Goal: Task Accomplishment & Management: Complete application form

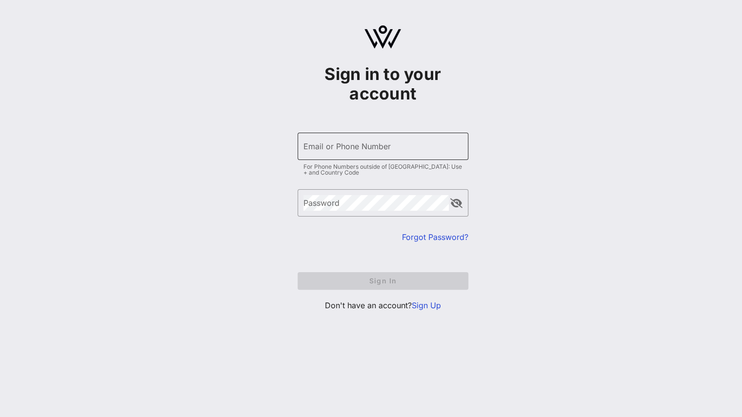
click at [379, 144] on input "Email or Phone Number" at bounding box center [382, 147] width 159 height 16
paste input "[EMAIL_ADDRESS][DOMAIN_NAME]"
type input "[EMAIL_ADDRESS][DOMAIN_NAME]"
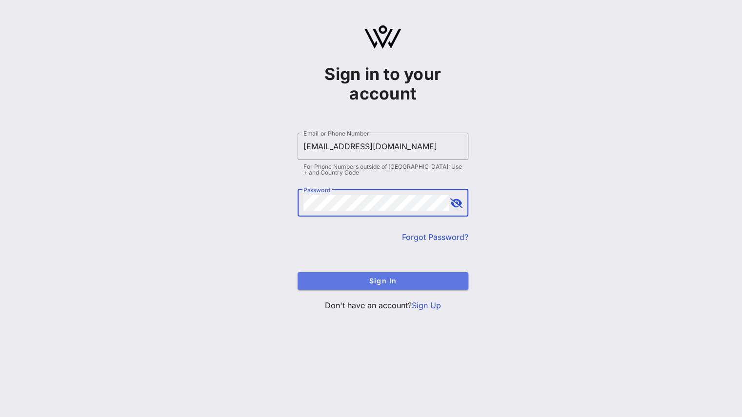
click at [353, 277] on span "Sign In" at bounding box center [382, 281] width 155 height 8
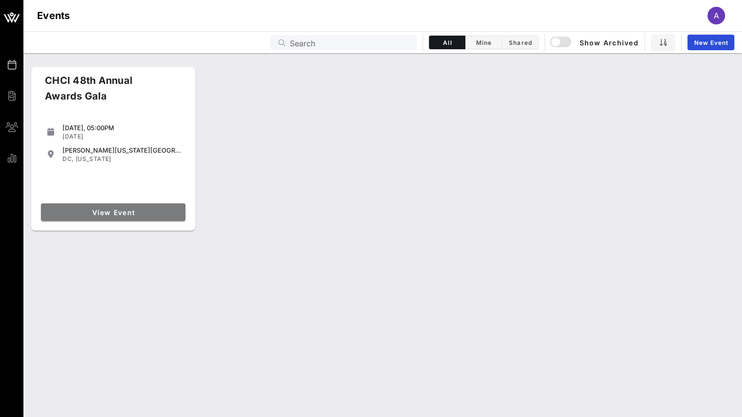
click at [145, 204] on link "View Event" at bounding box center [113, 212] width 144 height 18
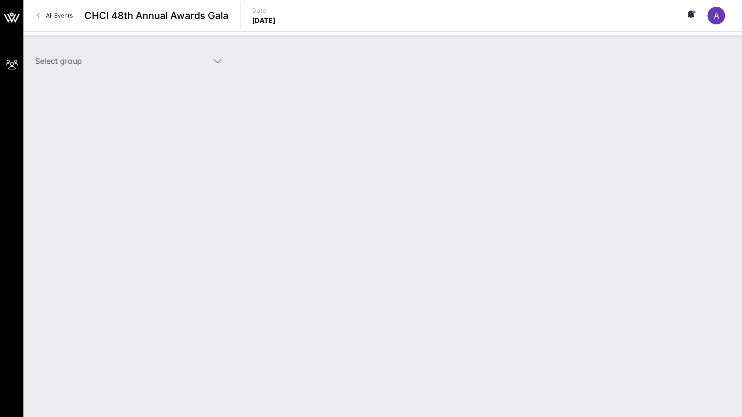
type input "Entertainment Software Association (ESA) (Entertainment Software Association (E…"
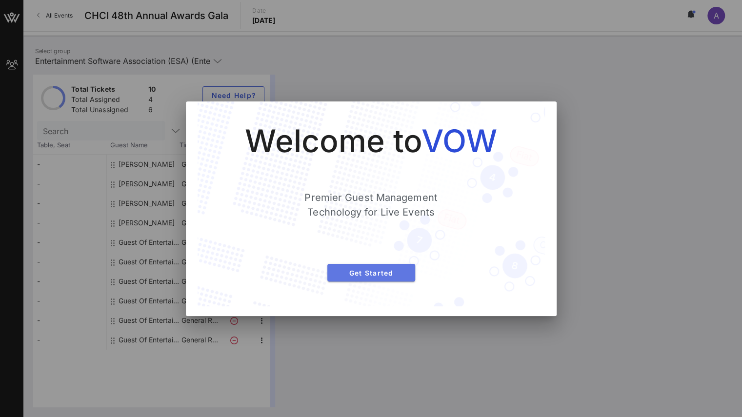
click at [375, 276] on span "Get Started" at bounding box center [371, 273] width 72 height 8
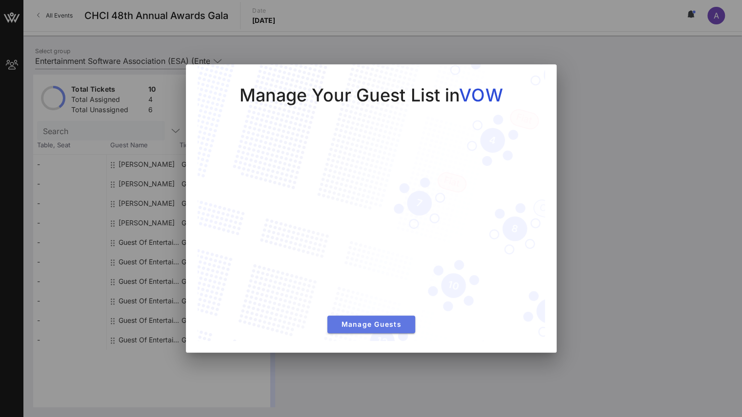
click at [354, 323] on span "Manage Guests" at bounding box center [371, 324] width 72 height 8
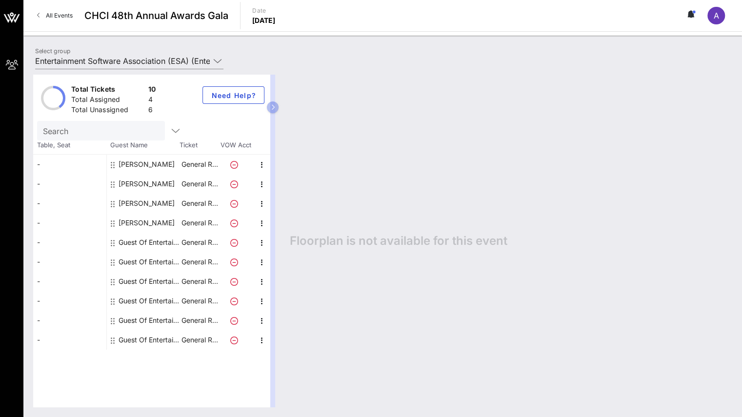
click at [153, 240] on div "Guest Of Entertainment Software Association (ESA)" at bounding box center [149, 243] width 61 height 20
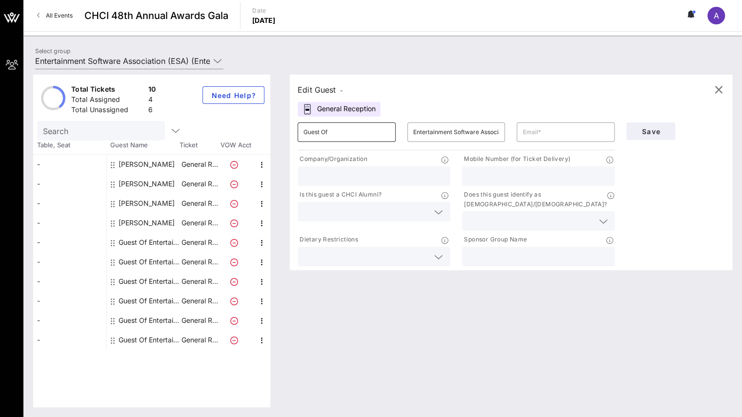
click at [350, 131] on input "Guest Of" at bounding box center [346, 132] width 86 height 16
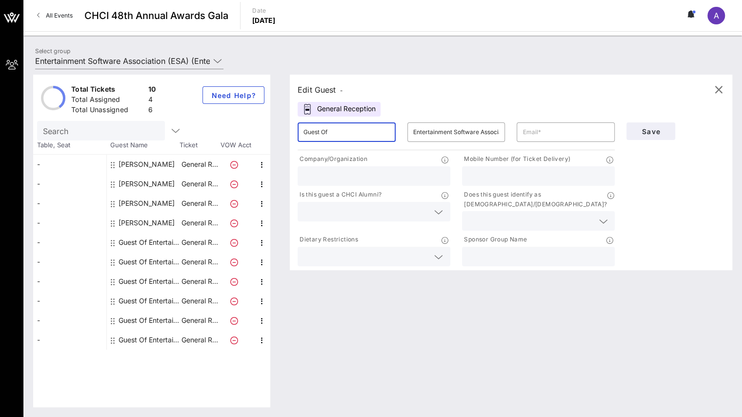
click at [350, 131] on input "Guest Of" at bounding box center [346, 132] width 86 height 16
type input "[PERSON_NAME]"
click at [556, 125] on input "text" at bounding box center [565, 132] width 86 height 16
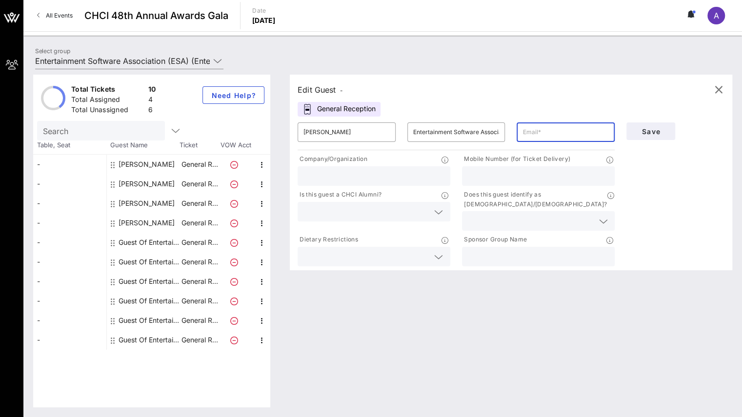
paste input "[PERSON_NAME] <[EMAIL_ADDRESS][DOMAIN_NAME]>"
click at [551, 130] on input "[PERSON_NAME] <[EMAIL_ADDRESS][DOMAIN_NAME]>" at bounding box center [565, 132] width 86 height 16
click at [603, 129] on input "[EMAIL_ADDRESS][DOMAIN_NAME]>" at bounding box center [565, 132] width 86 height 16
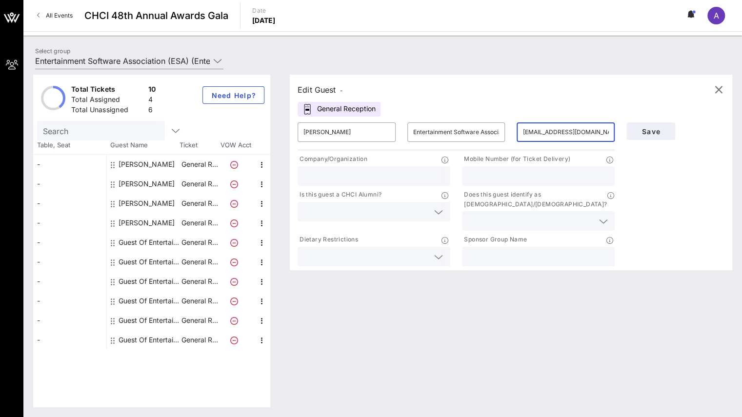
type input "[EMAIL_ADDRESS][DOMAIN_NAME]"
click at [403, 168] on div at bounding box center [373, 176] width 141 height 20
click at [321, 176] on input "Enterntainment Software Association" at bounding box center [373, 176] width 141 height 13
type input "Entertainment Software Association"
click at [499, 180] on input "text" at bounding box center [538, 176] width 141 height 13
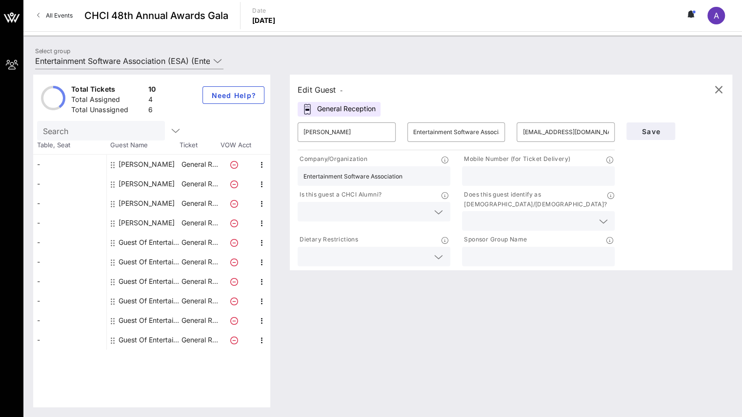
click at [499, 180] on input "text" at bounding box center [538, 176] width 141 height 13
click at [550, 250] on input "text" at bounding box center [538, 256] width 141 height 13
click at [603, 216] on icon at bounding box center [602, 222] width 9 height 12
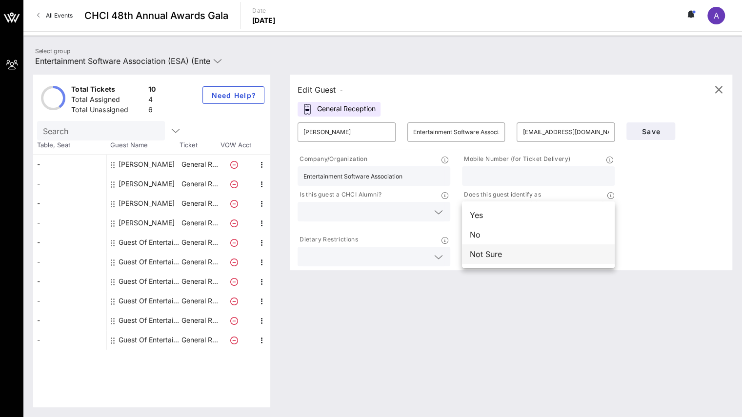
click at [538, 253] on div "Not Sure" at bounding box center [538, 254] width 153 height 20
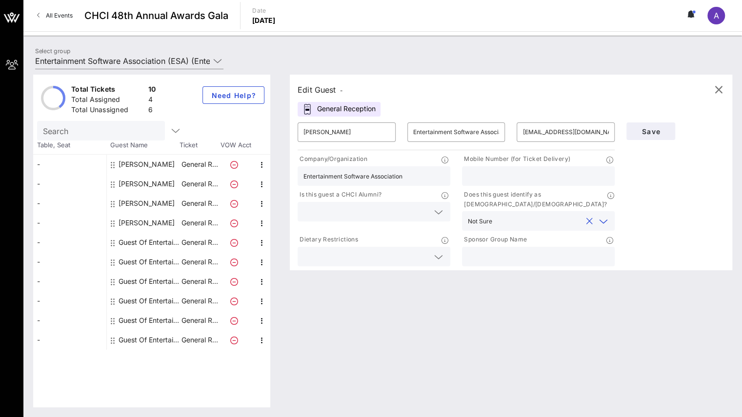
click at [436, 214] on icon at bounding box center [438, 212] width 9 height 12
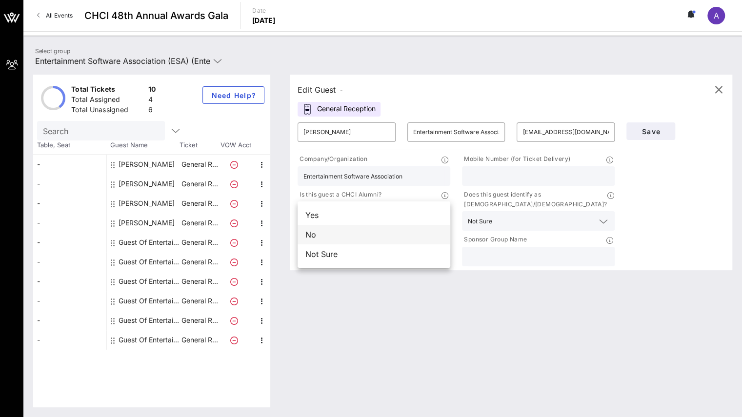
click at [379, 237] on div "No" at bounding box center [373, 235] width 153 height 20
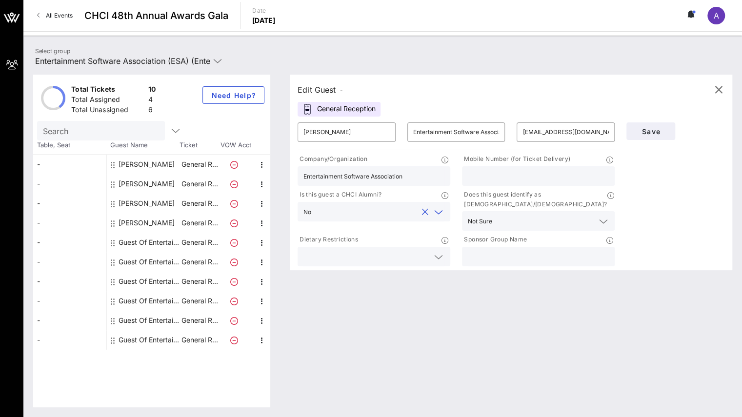
click at [444, 247] on div at bounding box center [373, 257] width 153 height 20
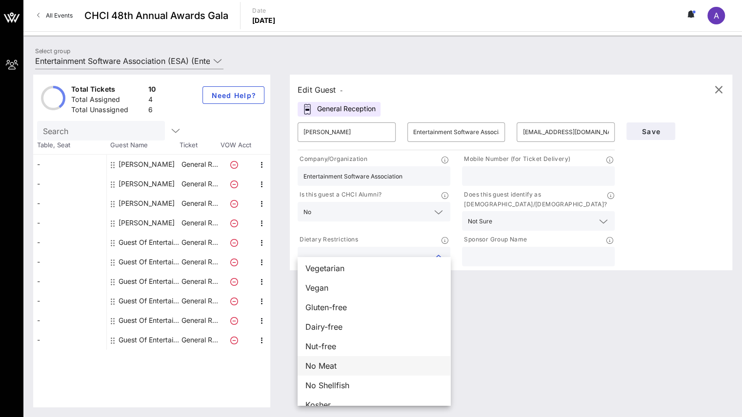
scroll to position [16, 0]
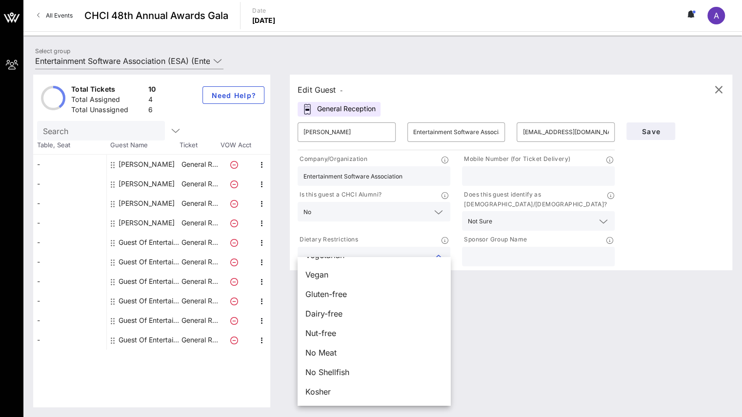
click at [508, 181] on input "text" at bounding box center [538, 176] width 141 height 13
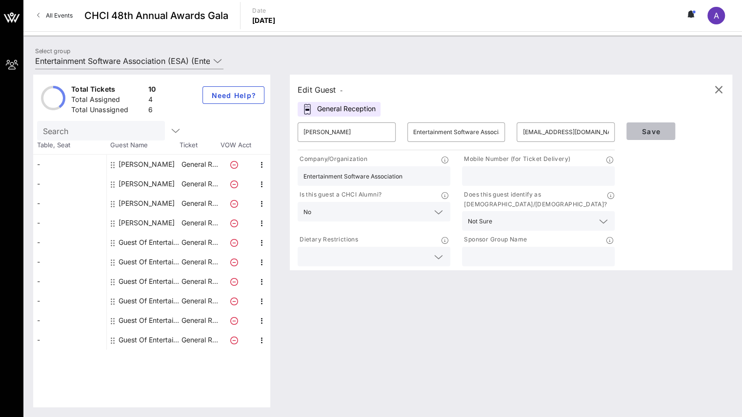
click at [672, 129] on button "Save" at bounding box center [650, 131] width 49 height 18
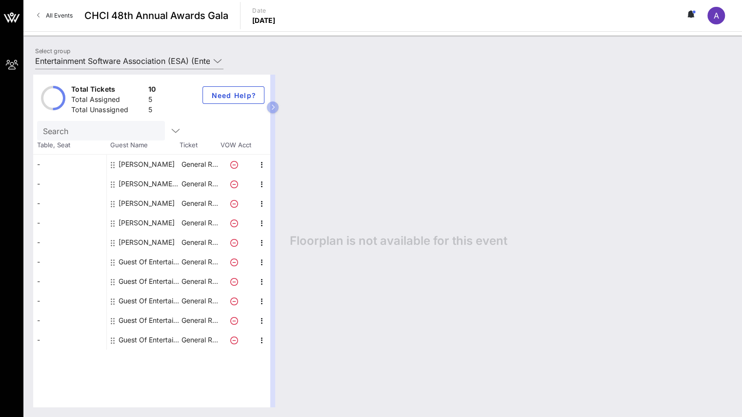
click at [153, 259] on div "Guest Of Entertainment Software Association (ESA)" at bounding box center [149, 262] width 61 height 20
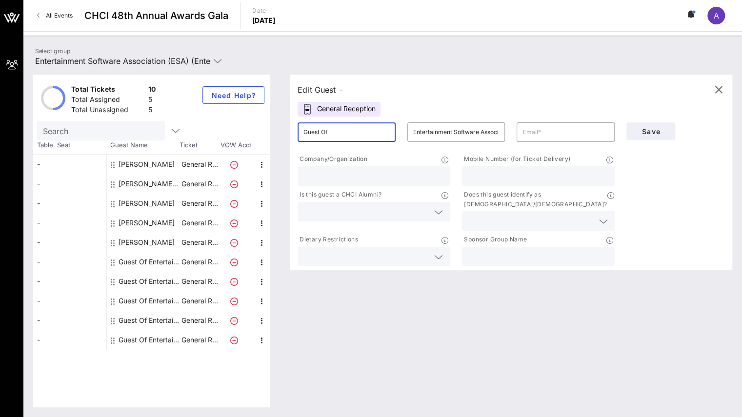
click at [359, 130] on input "Guest Of" at bounding box center [346, 132] width 86 height 16
type input "G"
click at [361, 136] on input "text" at bounding box center [346, 132] width 86 height 16
click at [370, 132] on input "[PERSON_NAME]" at bounding box center [346, 132] width 86 height 16
paste input "[PERSON_NAME]"
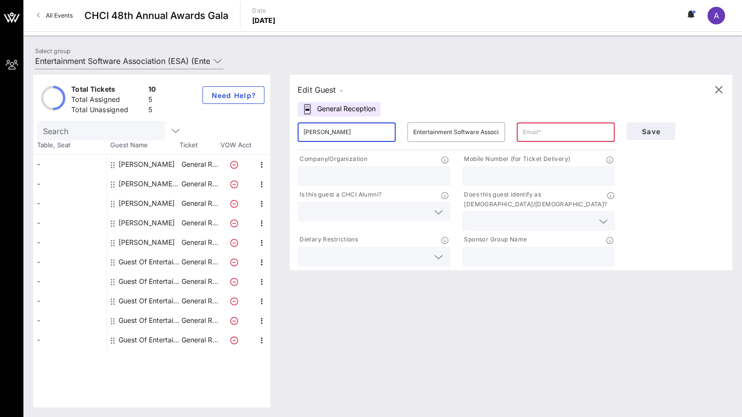
type input "[PERSON_NAME]"
click at [545, 134] on input "text" at bounding box center [565, 132] width 86 height 16
paste input "[EMAIL_ADDRESS][DOMAIN_NAME]"
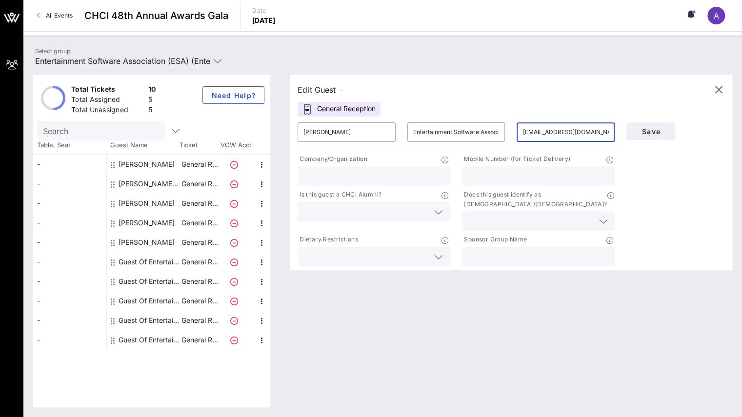
type input "[EMAIL_ADDRESS][DOMAIN_NAME]"
click at [498, 178] on input "text" at bounding box center [538, 176] width 141 height 13
paste input "[PHONE_NUMBER]"
type input "[PHONE_NUMBER]"
click at [440, 212] on icon at bounding box center [438, 212] width 9 height 12
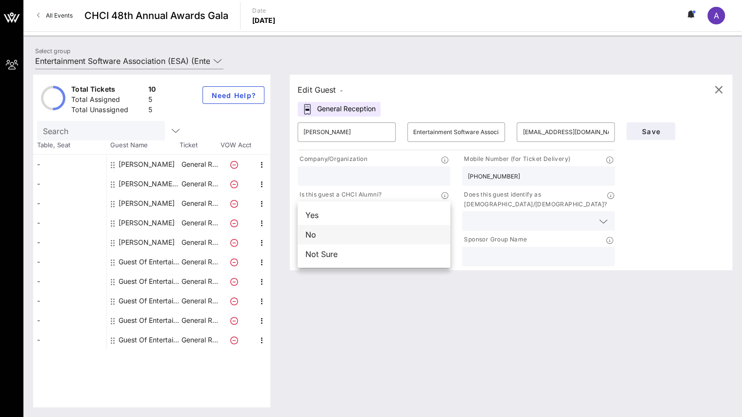
click at [395, 232] on div "No" at bounding box center [373, 235] width 153 height 20
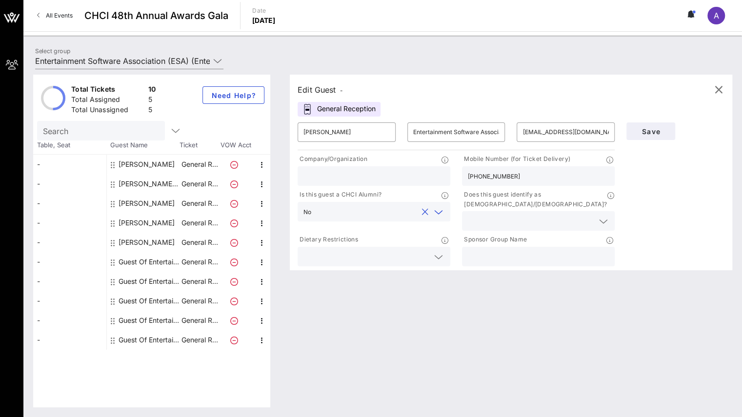
click at [429, 177] on input "text" at bounding box center [373, 176] width 141 height 13
type input "E"
click at [507, 215] on input "text" at bounding box center [530, 221] width 125 height 13
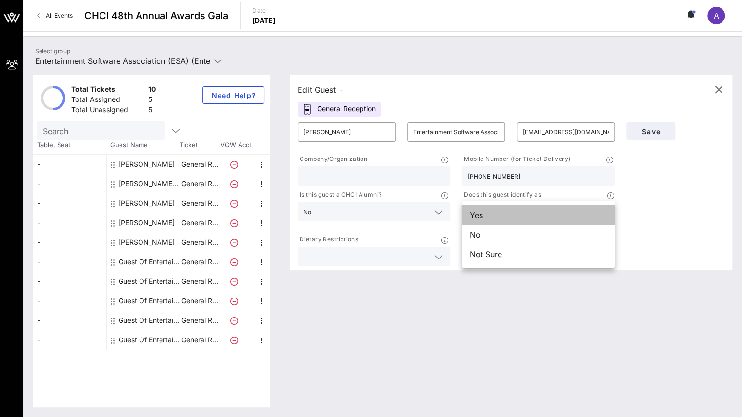
click at [502, 216] on div "Yes" at bounding box center [538, 215] width 153 height 20
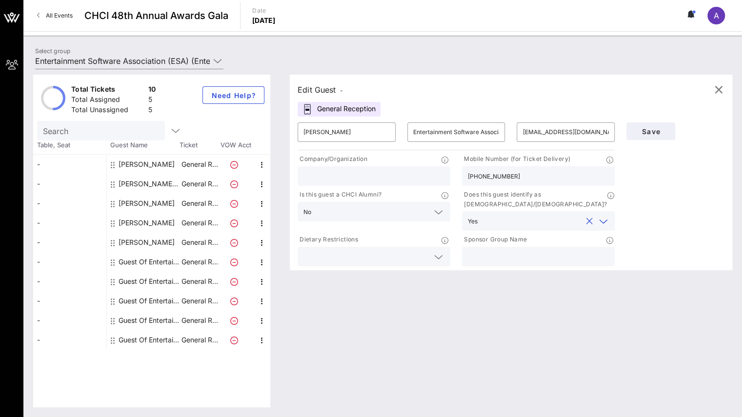
click at [431, 251] on div at bounding box center [438, 257] width 14 height 12
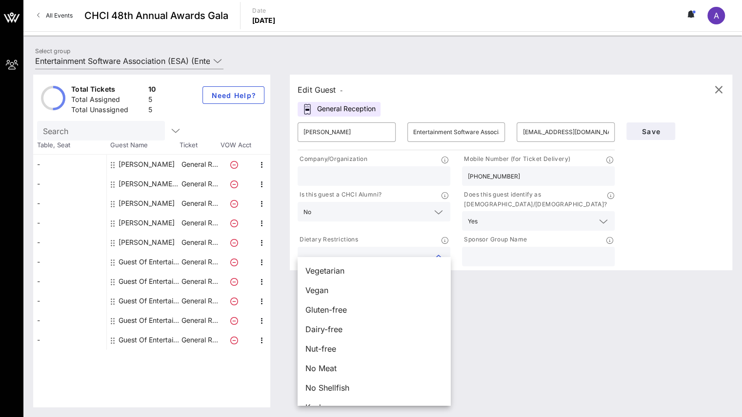
click at [431, 251] on div at bounding box center [438, 257] width 14 height 12
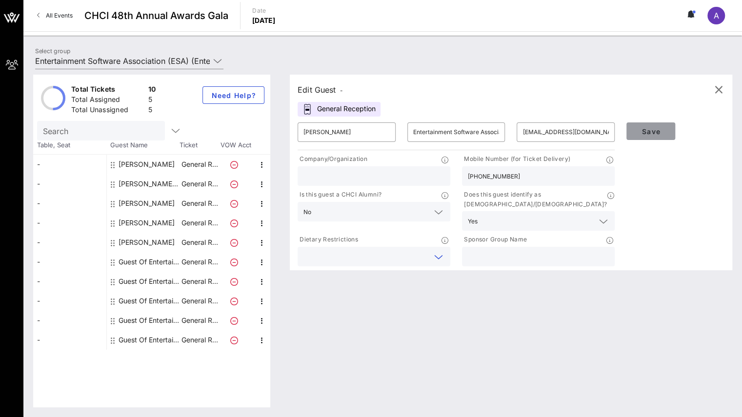
click at [637, 127] on span "Save" at bounding box center [650, 131] width 33 height 8
